Goal: Complete application form

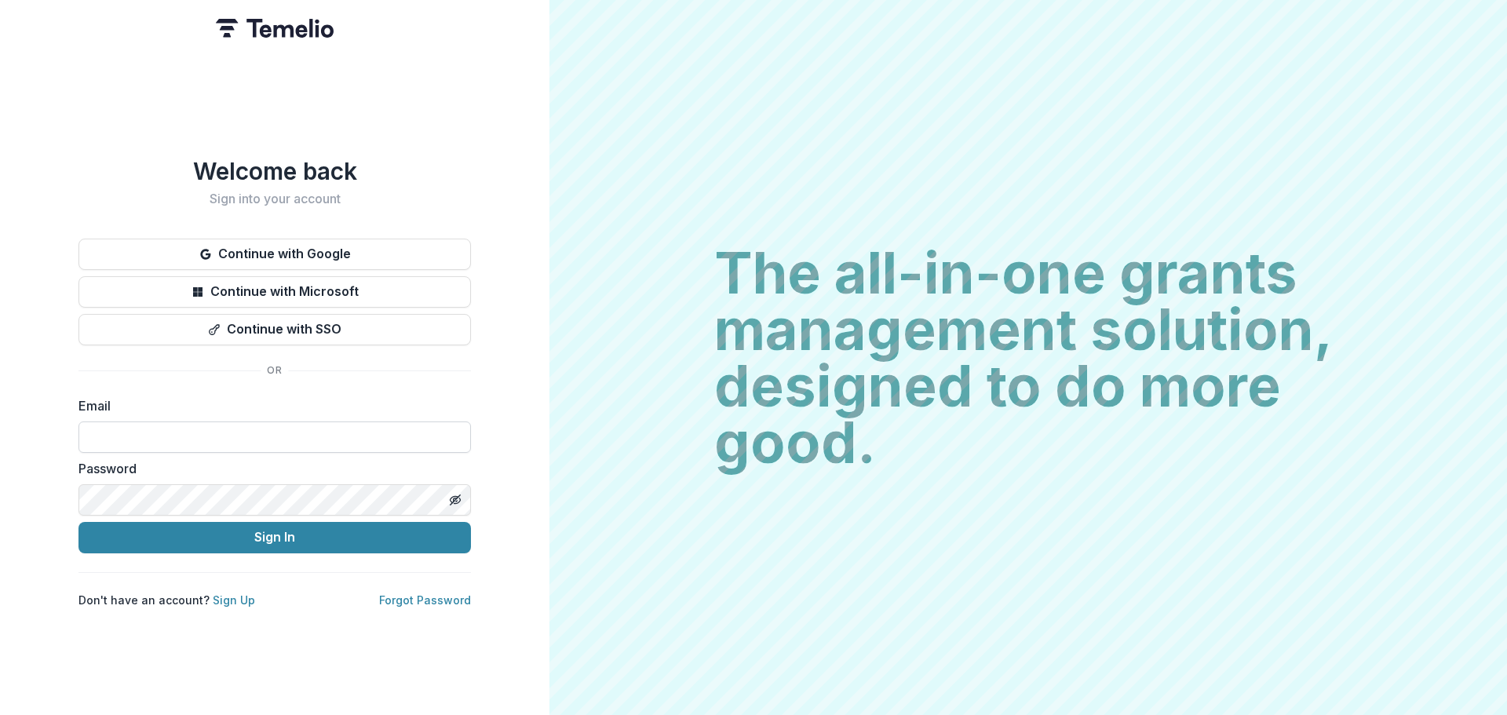
click at [192, 421] on input at bounding box center [274, 436] width 392 height 31
type input "**********"
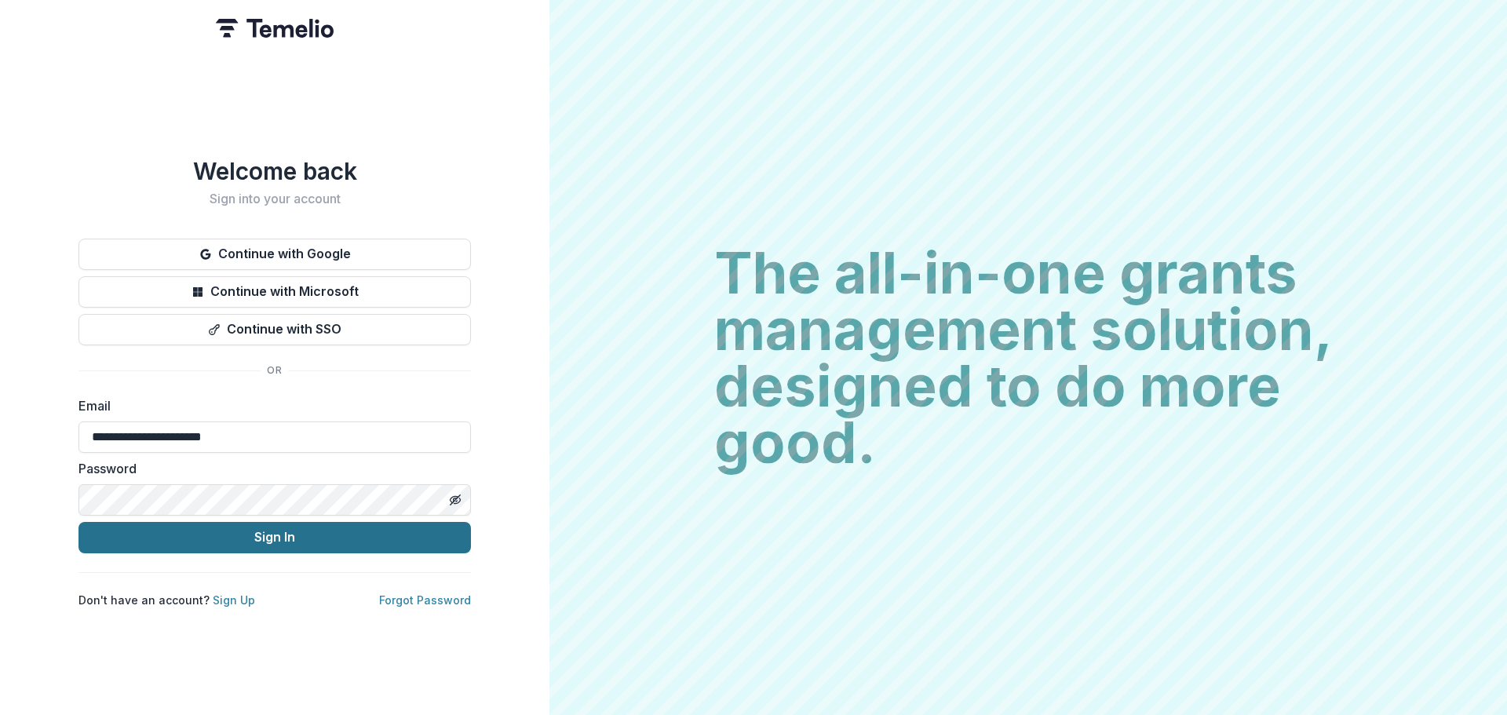
click at [216, 532] on button "Sign In" at bounding box center [274, 537] width 392 height 31
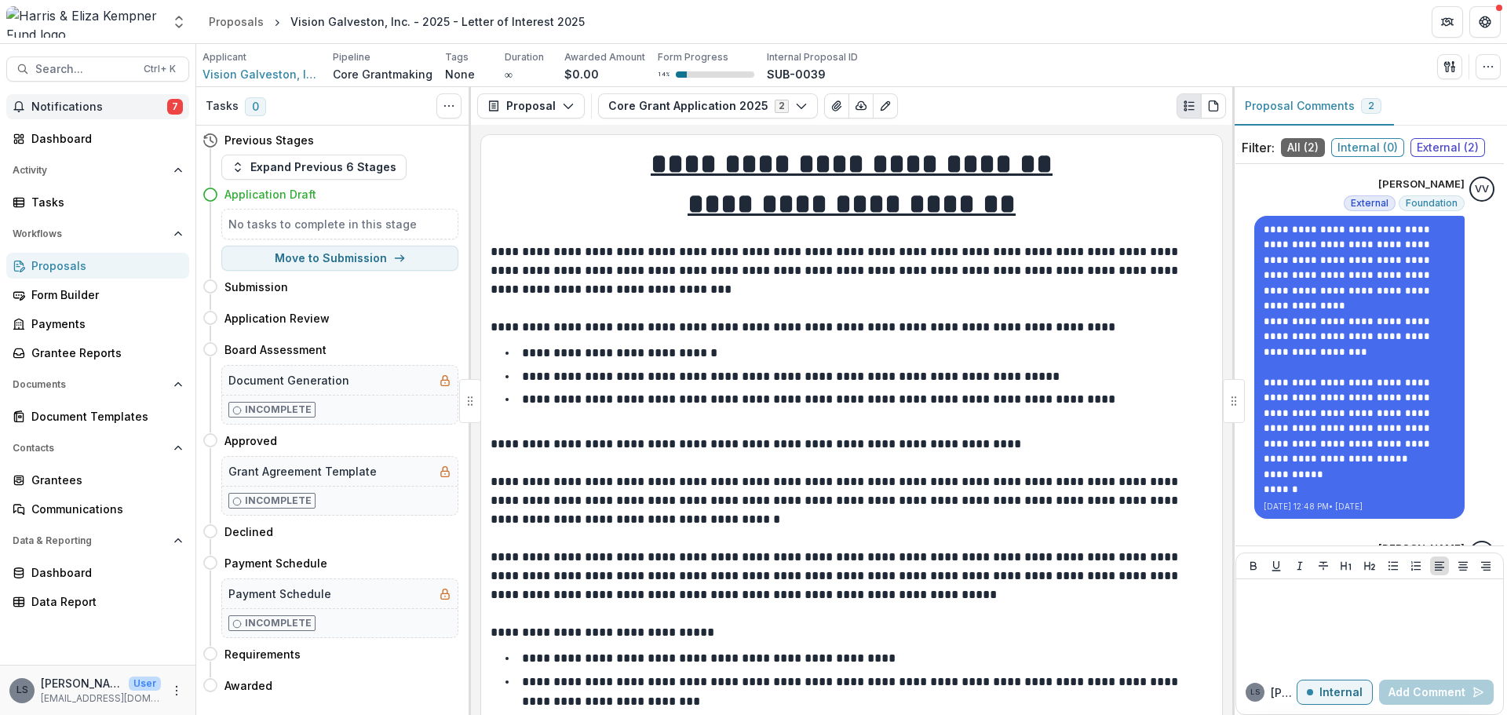
click at [72, 102] on span "Notifications" at bounding box center [99, 106] width 136 height 13
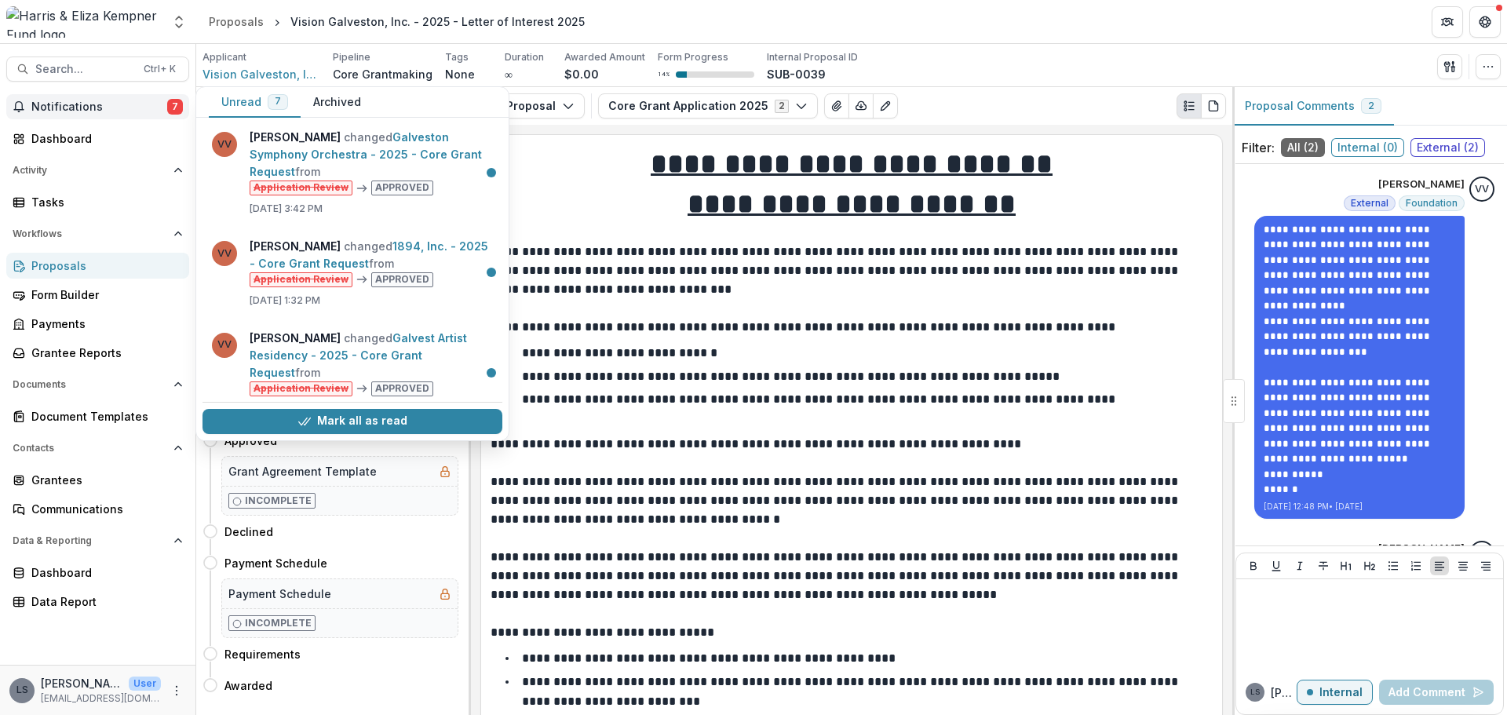
scroll to position [451, 0]
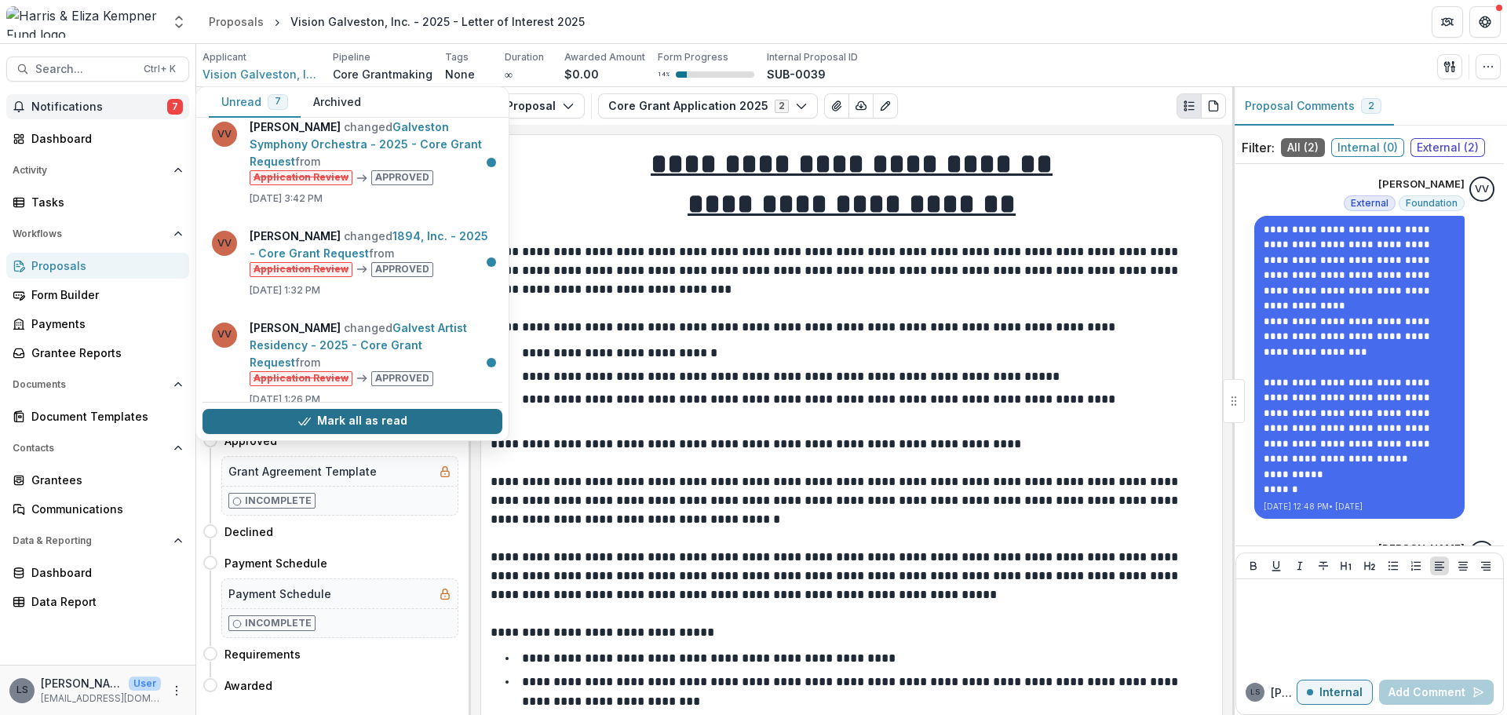
click at [439, 424] on button "Mark all as read" at bounding box center [352, 421] width 300 height 25
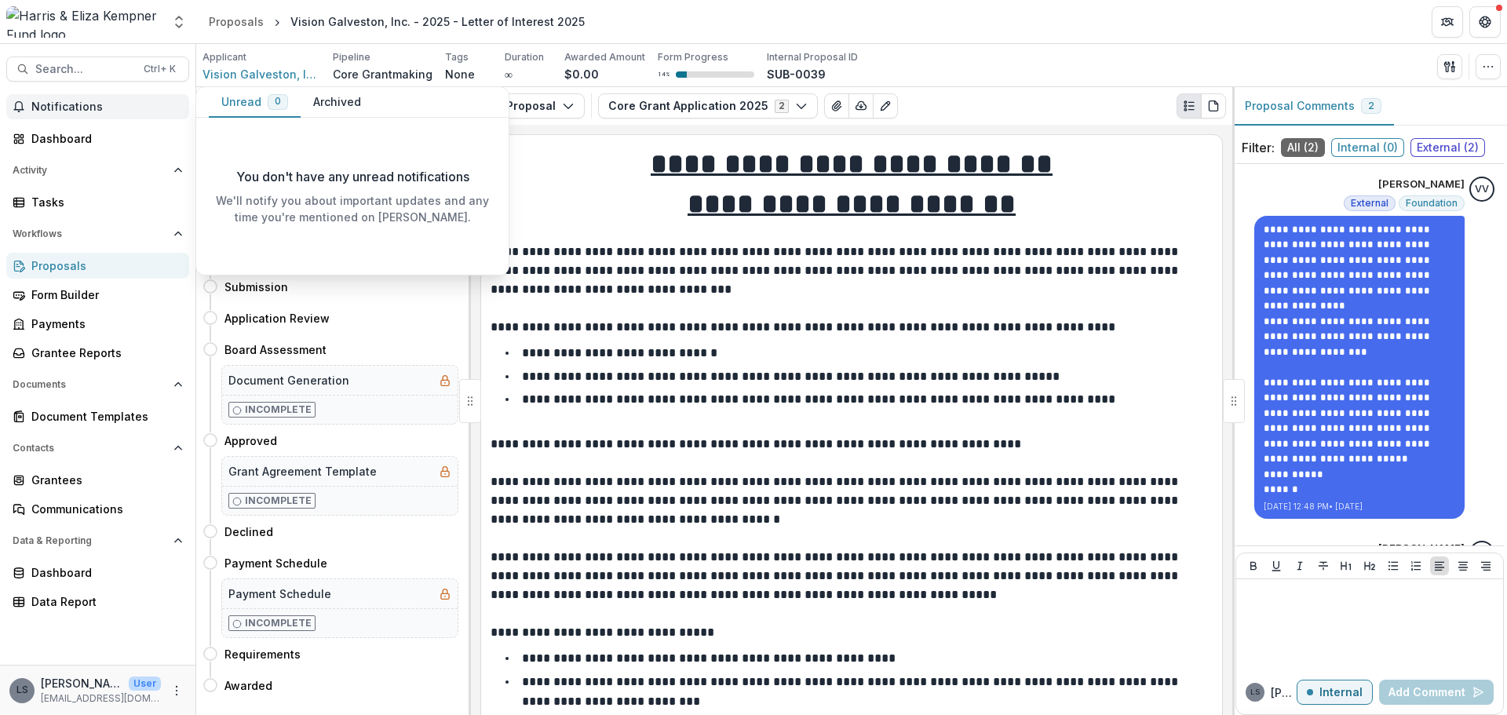
scroll to position [0, 0]
